Goal: Task Accomplishment & Management: Complete application form

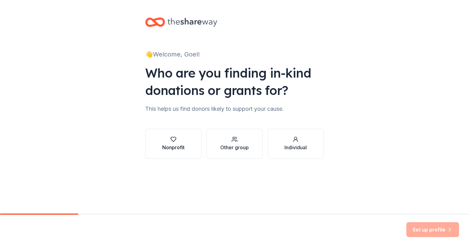
click at [186, 147] on button "Nonprofit" at bounding box center [173, 144] width 56 height 30
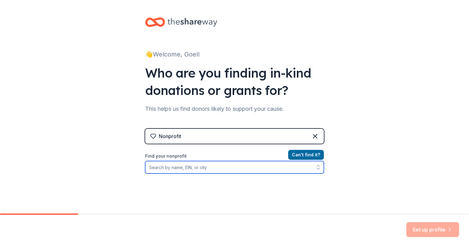
click at [210, 168] on input "Find your nonprofit" at bounding box center [234, 167] width 179 height 12
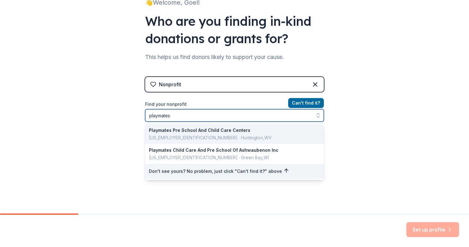
type input "playmates"
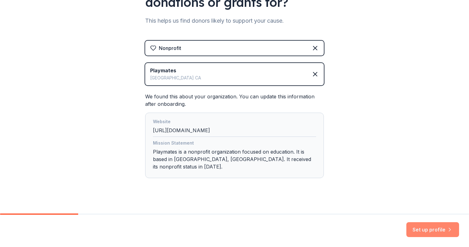
scroll to position [88, 0]
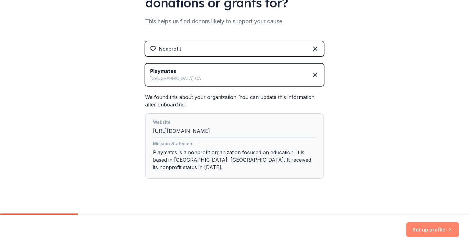
click at [428, 231] on button "Set up profile" at bounding box center [433, 229] width 53 height 15
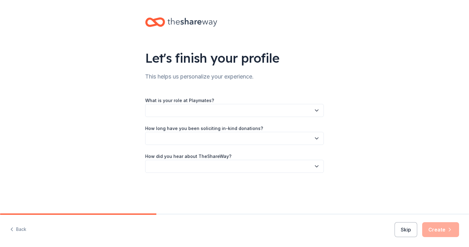
click at [311, 111] on button "button" at bounding box center [234, 110] width 179 height 13
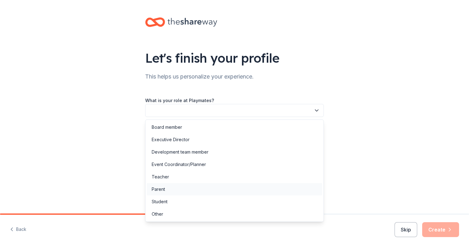
click at [221, 188] on div "Parent" at bounding box center [235, 189] width 176 height 12
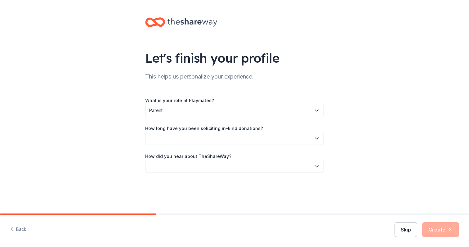
click at [216, 133] on button "button" at bounding box center [234, 138] width 179 height 13
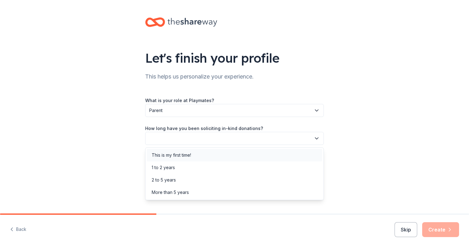
click at [206, 158] on div "This is my first time!" at bounding box center [235, 155] width 176 height 12
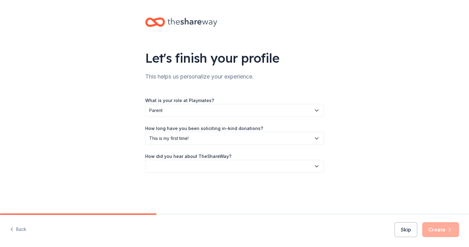
click at [194, 172] on button "button" at bounding box center [234, 166] width 179 height 13
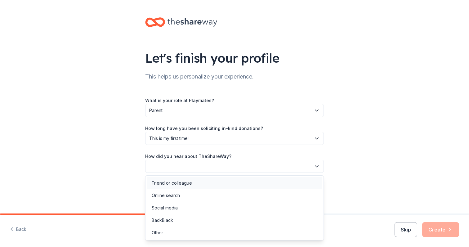
click at [191, 184] on div "Friend or colleague" at bounding box center [172, 182] width 40 height 7
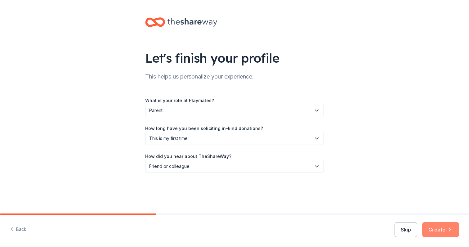
click at [441, 232] on button "Create" at bounding box center [441, 229] width 37 height 15
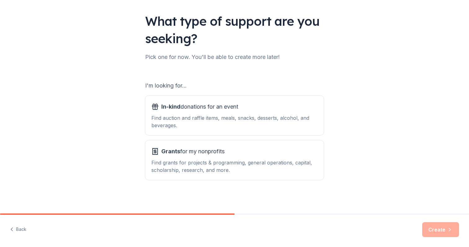
scroll to position [37, 0]
click at [292, 104] on div "In-kind donations for an event" at bounding box center [235, 107] width 166 height 10
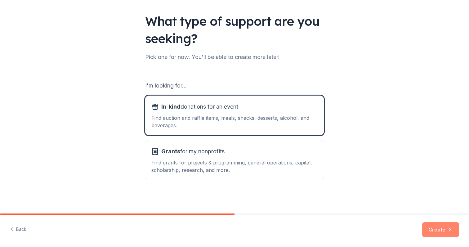
click at [443, 232] on button "Create" at bounding box center [441, 229] width 37 height 15
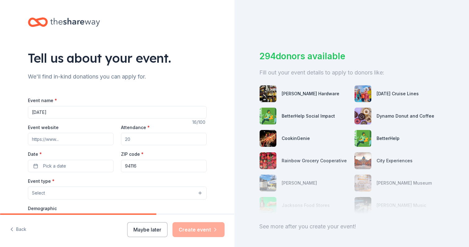
type input "[DATE]"
click at [93, 138] on input "Event website" at bounding box center [71, 139] width 86 height 12
paste input "[URL][DOMAIN_NAME]"
type input "[URL][DOMAIN_NAME]"
click at [158, 141] on input "Attendance *" at bounding box center [164, 139] width 86 height 12
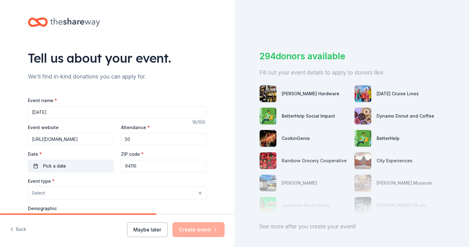
type input "50"
click at [66, 165] on span "Pick a date" at bounding box center [54, 165] width 23 height 7
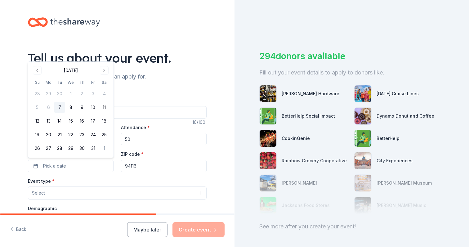
click at [305, 14] on div "294 donors available Fill out your event details to apply to donors like: [PERS…" at bounding box center [352, 123] width 235 height 247
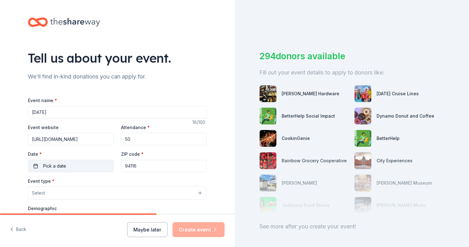
click at [74, 165] on button "Pick a date" at bounding box center [71, 166] width 86 height 12
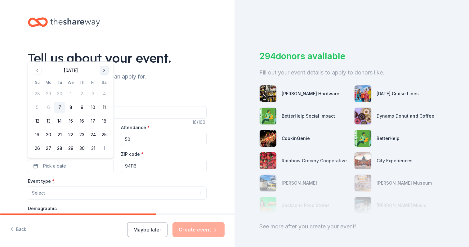
click at [103, 70] on button "Go to next month" at bounding box center [104, 70] width 9 height 9
click at [103, 91] on button "8" at bounding box center [104, 93] width 11 height 11
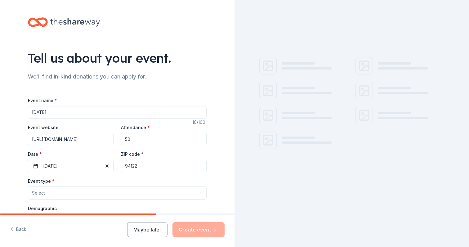
type input "94122"
click at [209, 183] on div "Tell us about your event. We'll find in-kind donations you can apply for. Event…" at bounding box center [117, 206] width 199 height 413
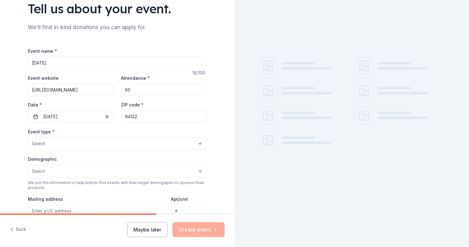
scroll to position [58, 0]
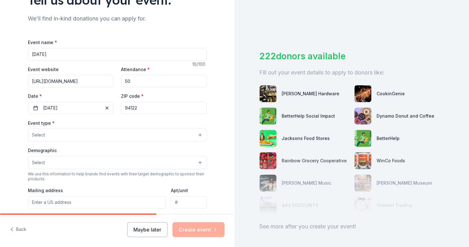
click at [94, 126] on div "Event type * Select" at bounding box center [117, 130] width 179 height 23
click at [95, 133] on button "Select" at bounding box center [117, 135] width 179 height 13
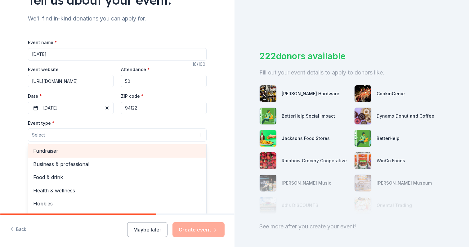
click at [90, 146] on div "Fundraiser" at bounding box center [117, 150] width 178 height 13
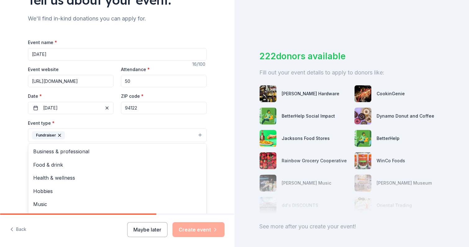
click at [216, 125] on div "Tell us about your event. We'll find in-kind donations you can apply for. Event…" at bounding box center [117, 149] width 199 height 414
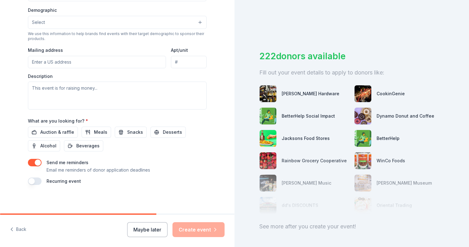
scroll to position [199, 0]
click at [52, 132] on span "Auction & raffle" at bounding box center [57, 132] width 34 height 7
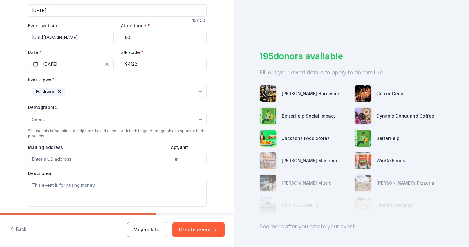
scroll to position [101, 0]
click at [151, 38] on input "50" at bounding box center [164, 38] width 86 height 12
type input "5"
type input "100"
click at [215, 151] on div "Tell us about your event. We'll find in-kind donations you can apply for. Event…" at bounding box center [117, 106] width 199 height 414
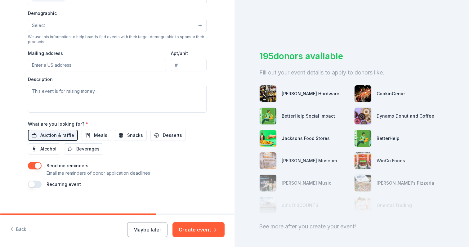
scroll to position [196, 0]
click at [35, 165] on button "button" at bounding box center [35, 165] width 14 height 7
click at [196, 231] on button "Create event" at bounding box center [199, 229] width 52 height 15
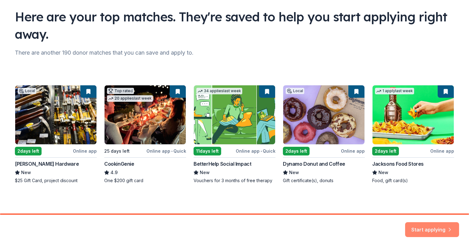
click at [422, 227] on button "Start applying" at bounding box center [432, 228] width 54 height 15
click at [424, 230] on div "Start applying" at bounding box center [432, 229] width 54 height 15
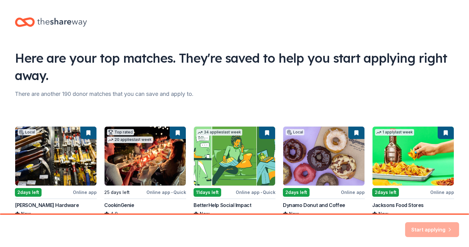
scroll to position [-6, 0]
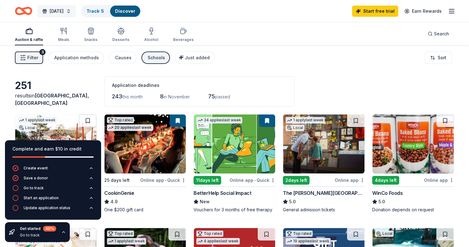
click at [64, 9] on span "[DATE]" at bounding box center [57, 10] width 14 height 7
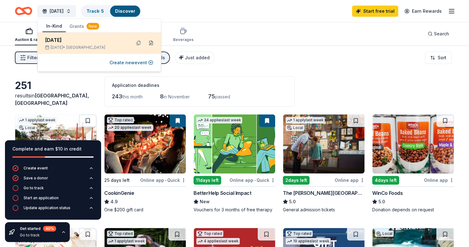
click at [152, 44] on button at bounding box center [151, 43] width 10 height 10
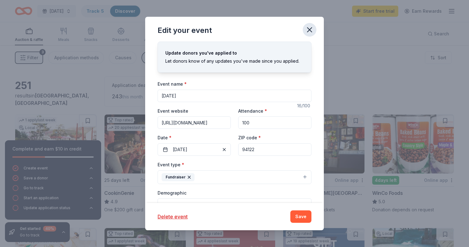
click at [310, 29] on icon "button" at bounding box center [310, 30] width 4 height 4
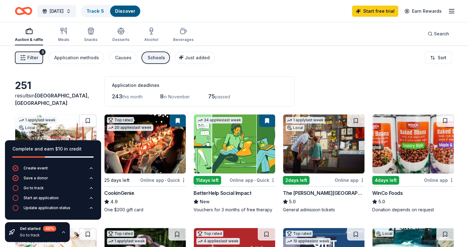
click at [90, 82] on div "251 results in [GEOGRAPHIC_DATA], [GEOGRAPHIC_DATA] Application deadlines 243 t…" at bounding box center [235, 91] width 440 height 30
click at [277, 104] on div "Application deadlines 243 this month 8 in November 75 passed" at bounding box center [199, 91] width 191 height 30
click at [313, 88] on div "251 results in [GEOGRAPHIC_DATA], [GEOGRAPHIC_DATA] Application deadlines 243 t…" at bounding box center [235, 91] width 440 height 30
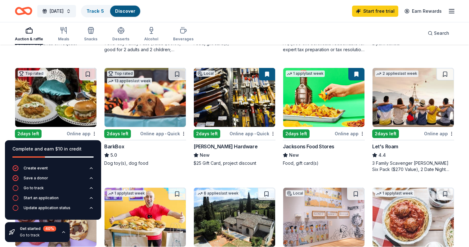
scroll to position [281, 0]
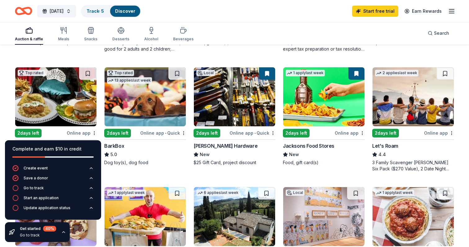
click at [66, 236] on div "Get started 40 % Go to track" at bounding box center [37, 232] width 65 height 20
click at [61, 232] on icon "button" at bounding box center [63, 232] width 5 height 5
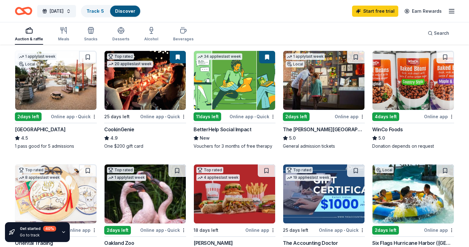
scroll to position [52, 0]
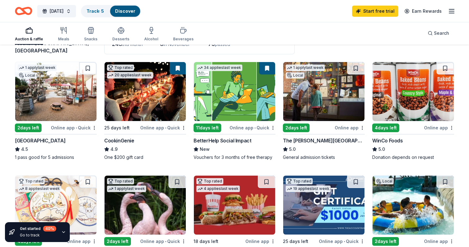
click at [316, 92] on img at bounding box center [323, 91] width 81 height 59
